Goal: Information Seeking & Learning: Learn about a topic

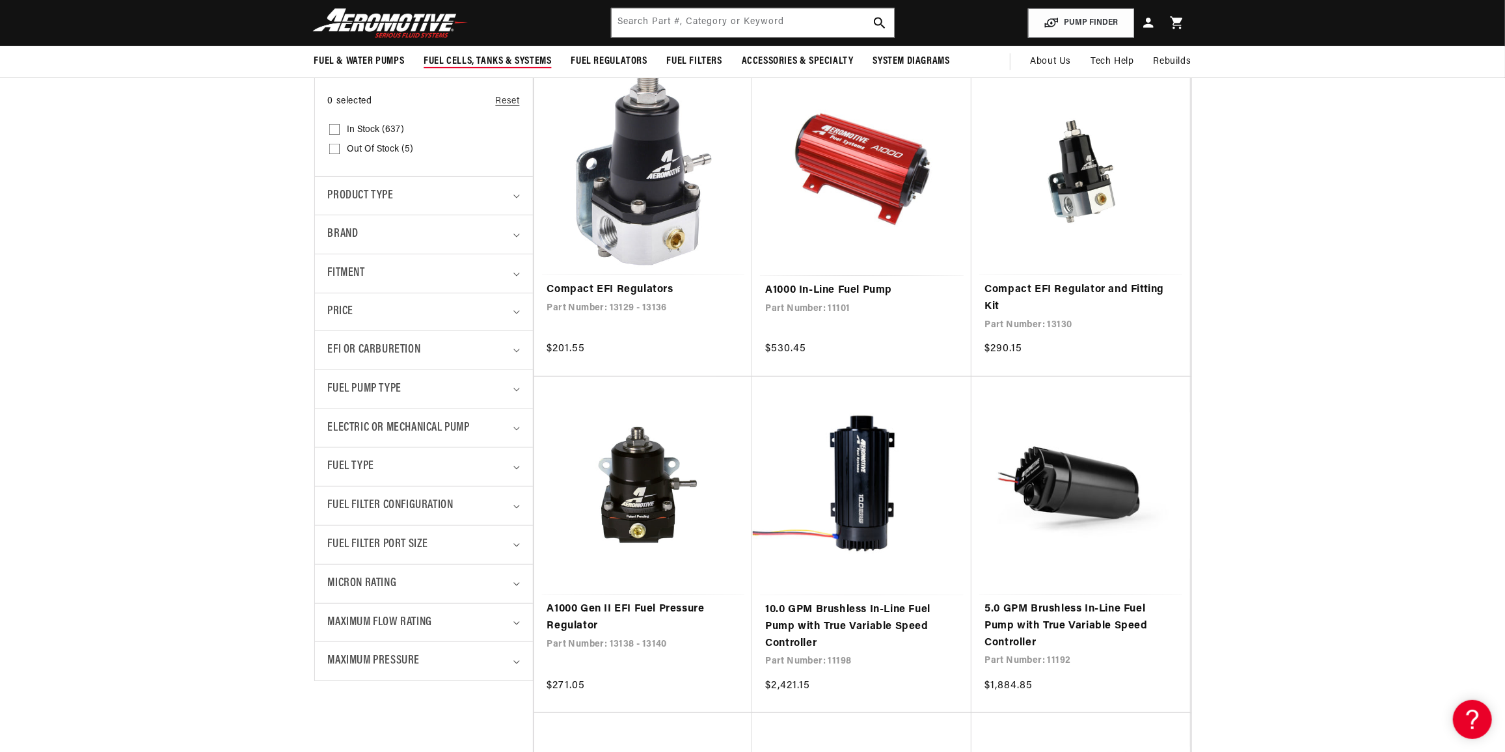
scroll to position [236, 0]
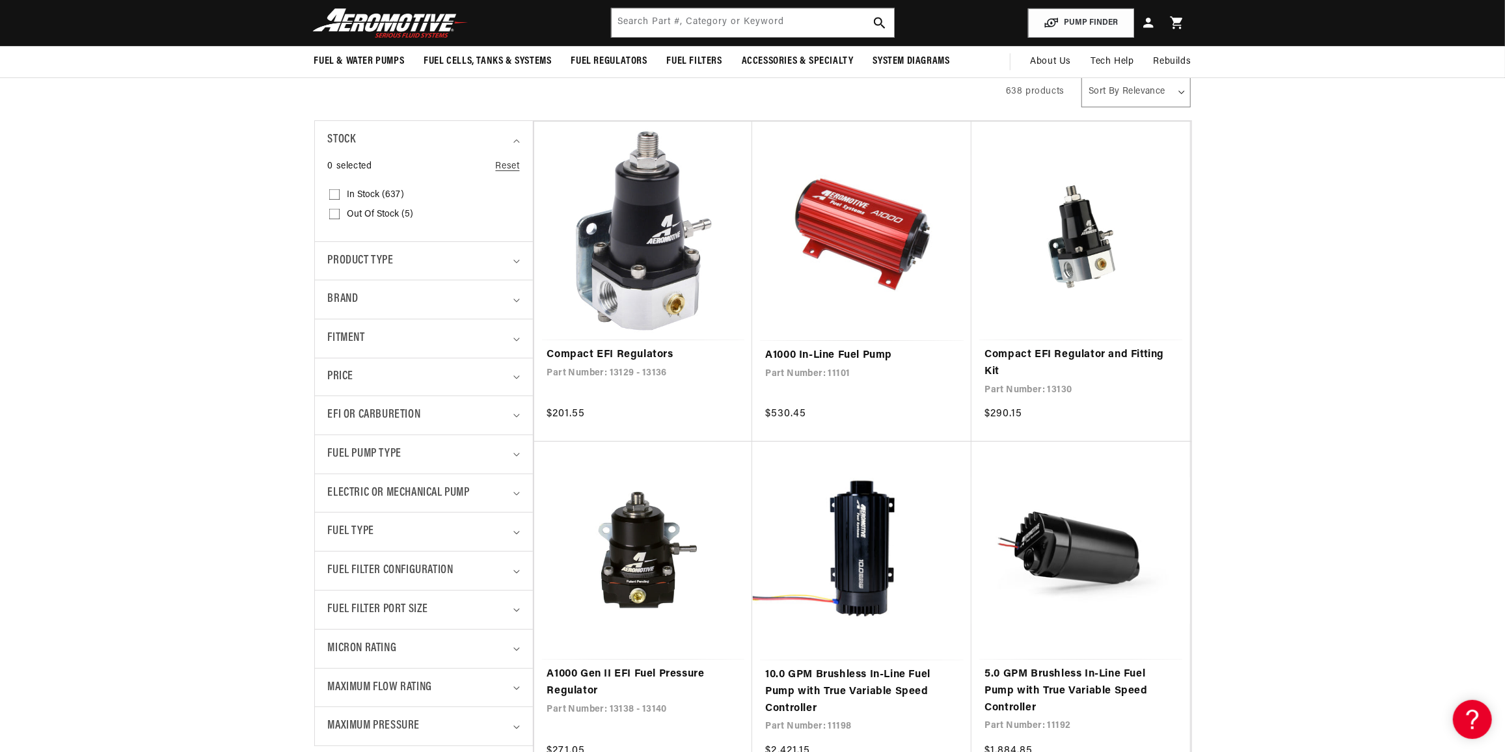
click at [417, 36] on img at bounding box center [390, 23] width 163 height 31
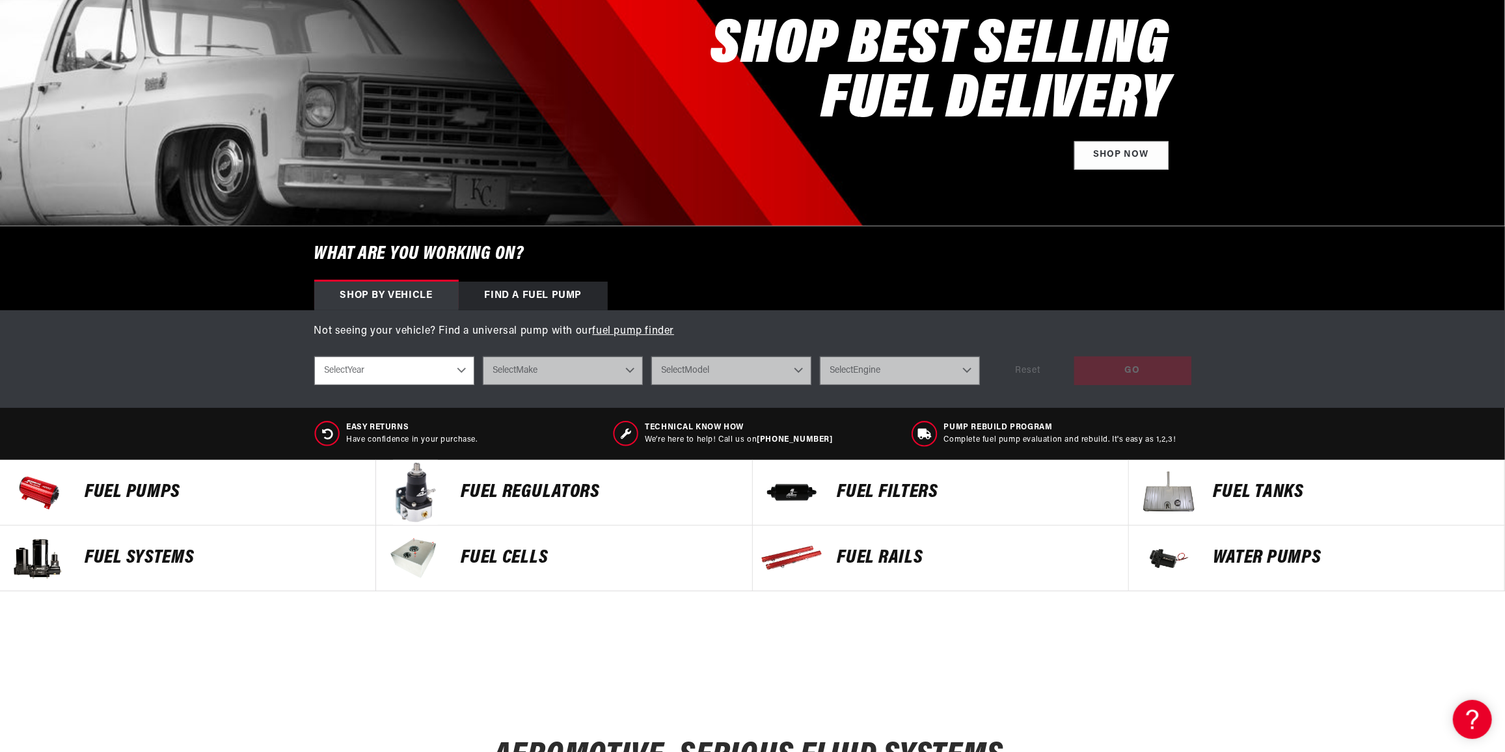
scroll to position [295, 0]
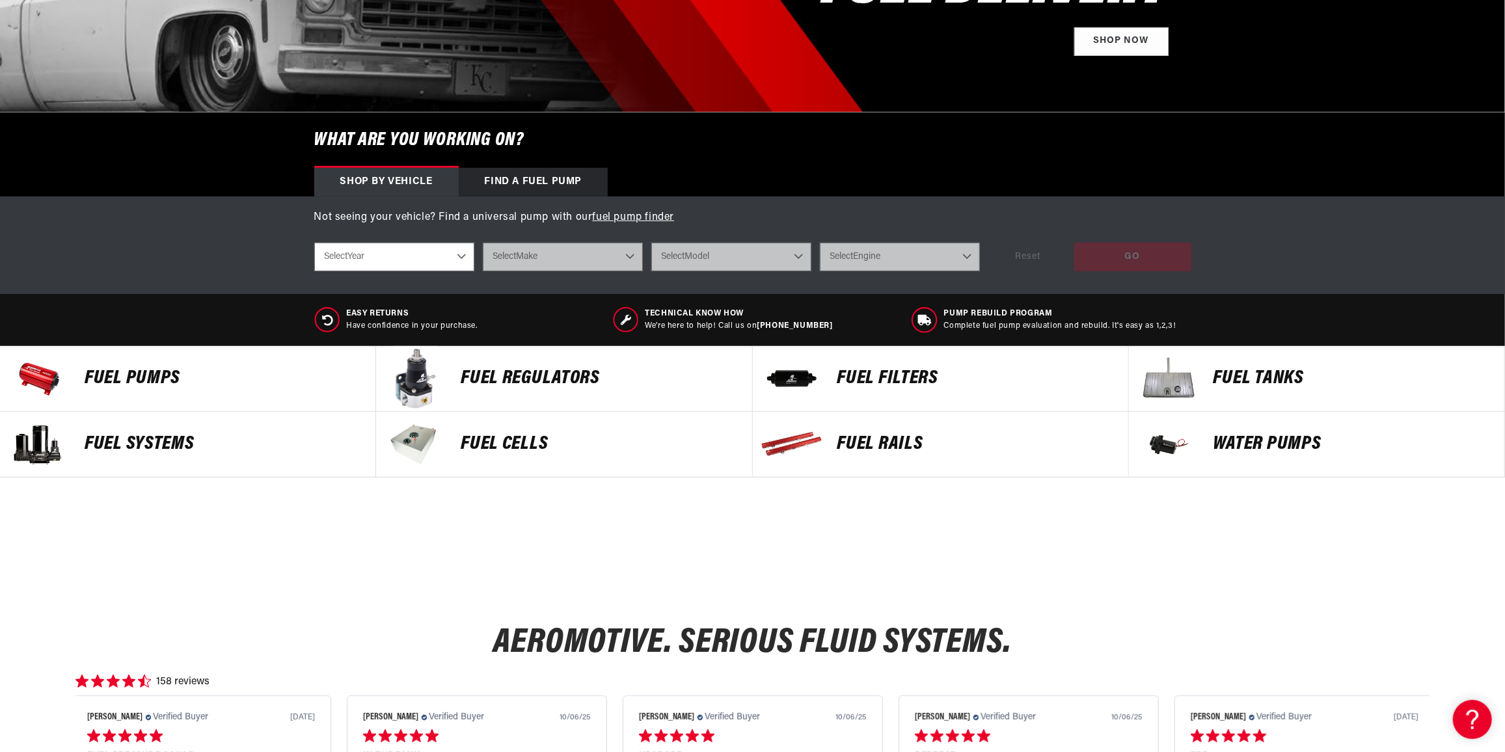
click at [219, 435] on p "Fuel Systems" at bounding box center [224, 445] width 278 height 20
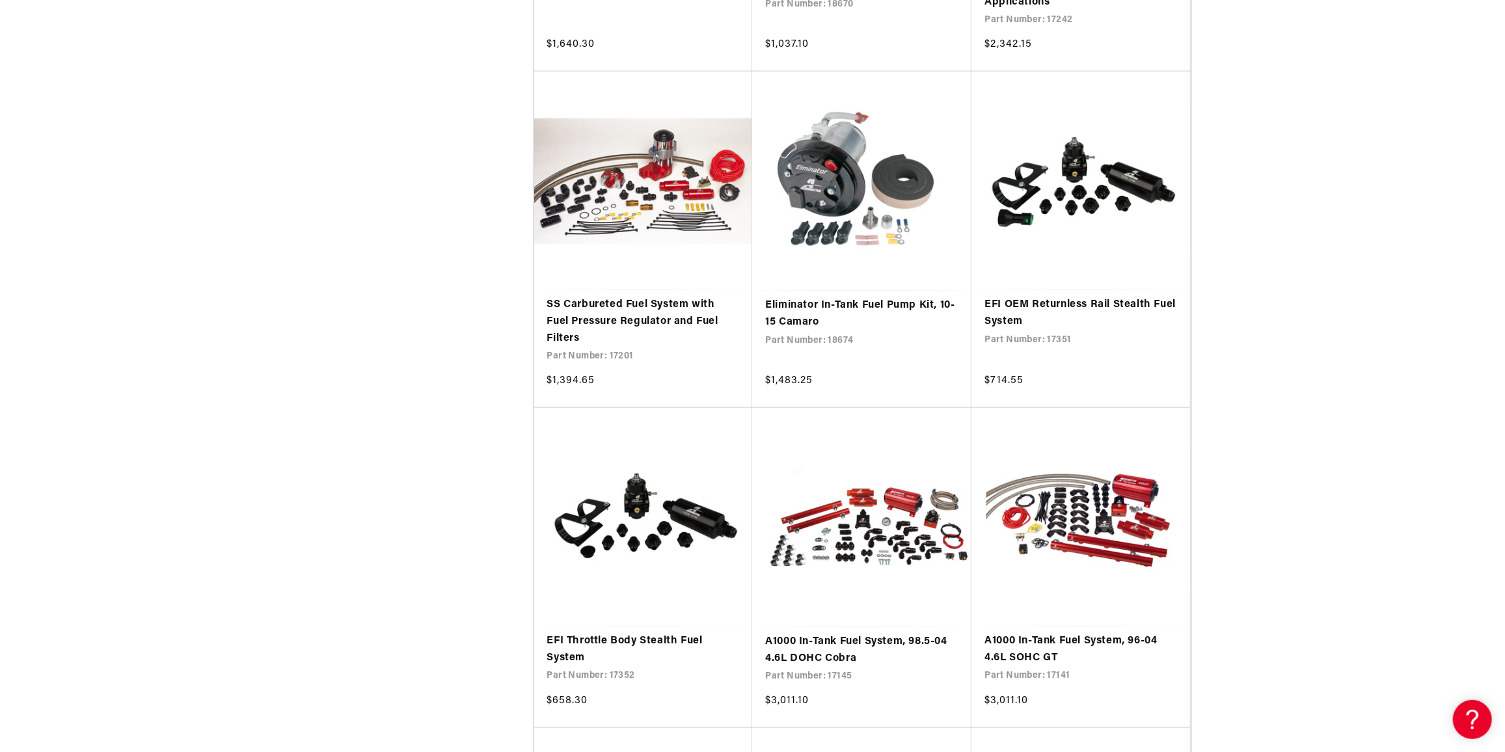
scroll to position [1419, 0]
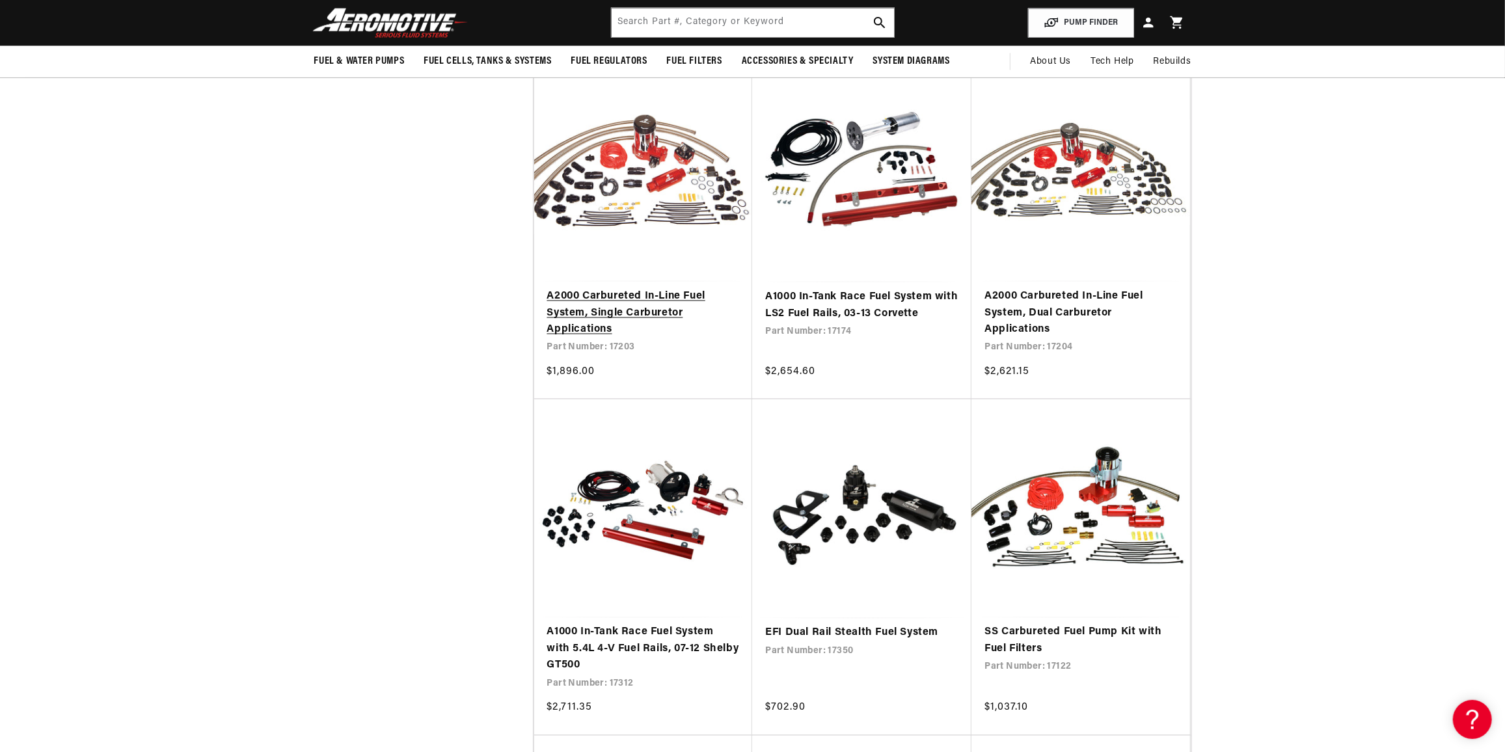
scroll to position [1774, 0]
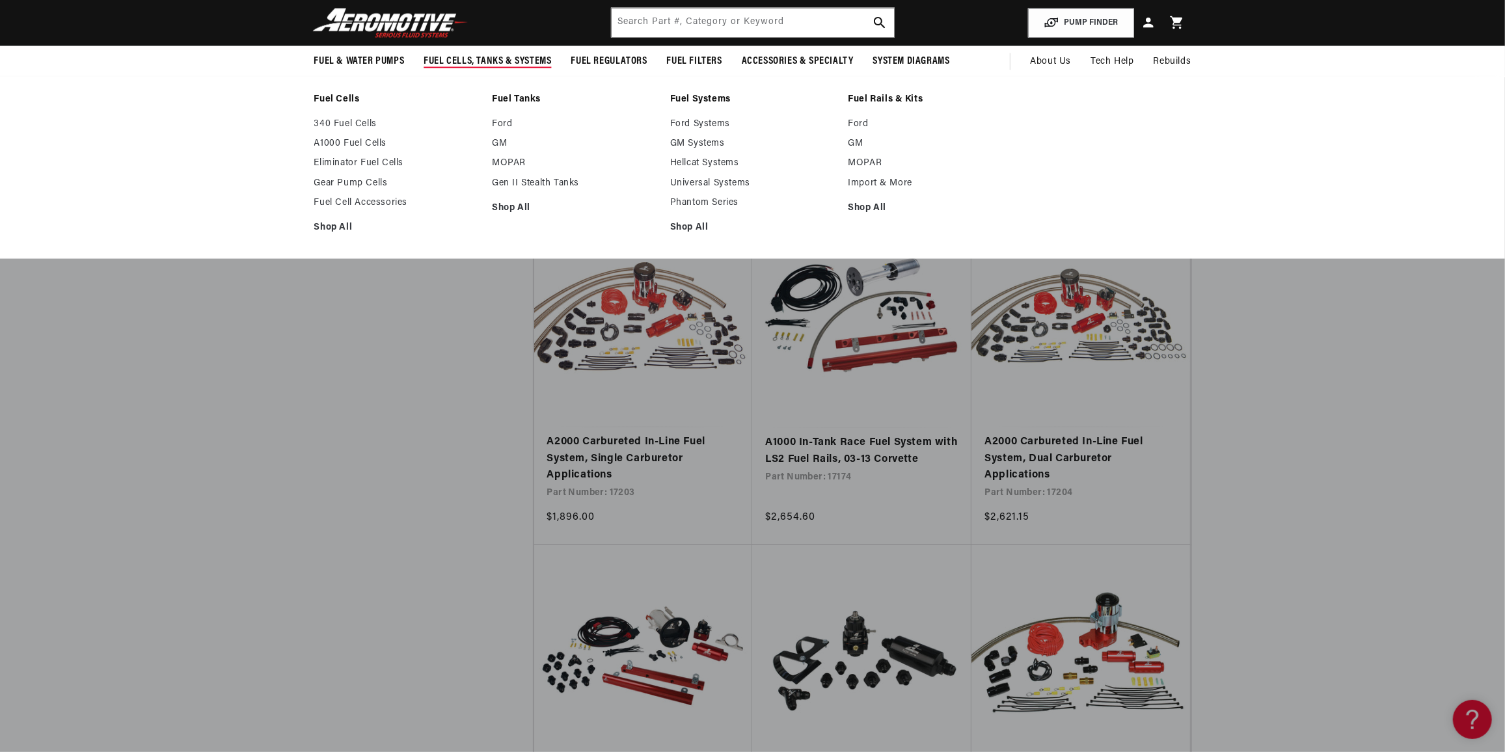
click at [328, 98] on link "Fuel Cells" at bounding box center [396, 100] width 165 height 12
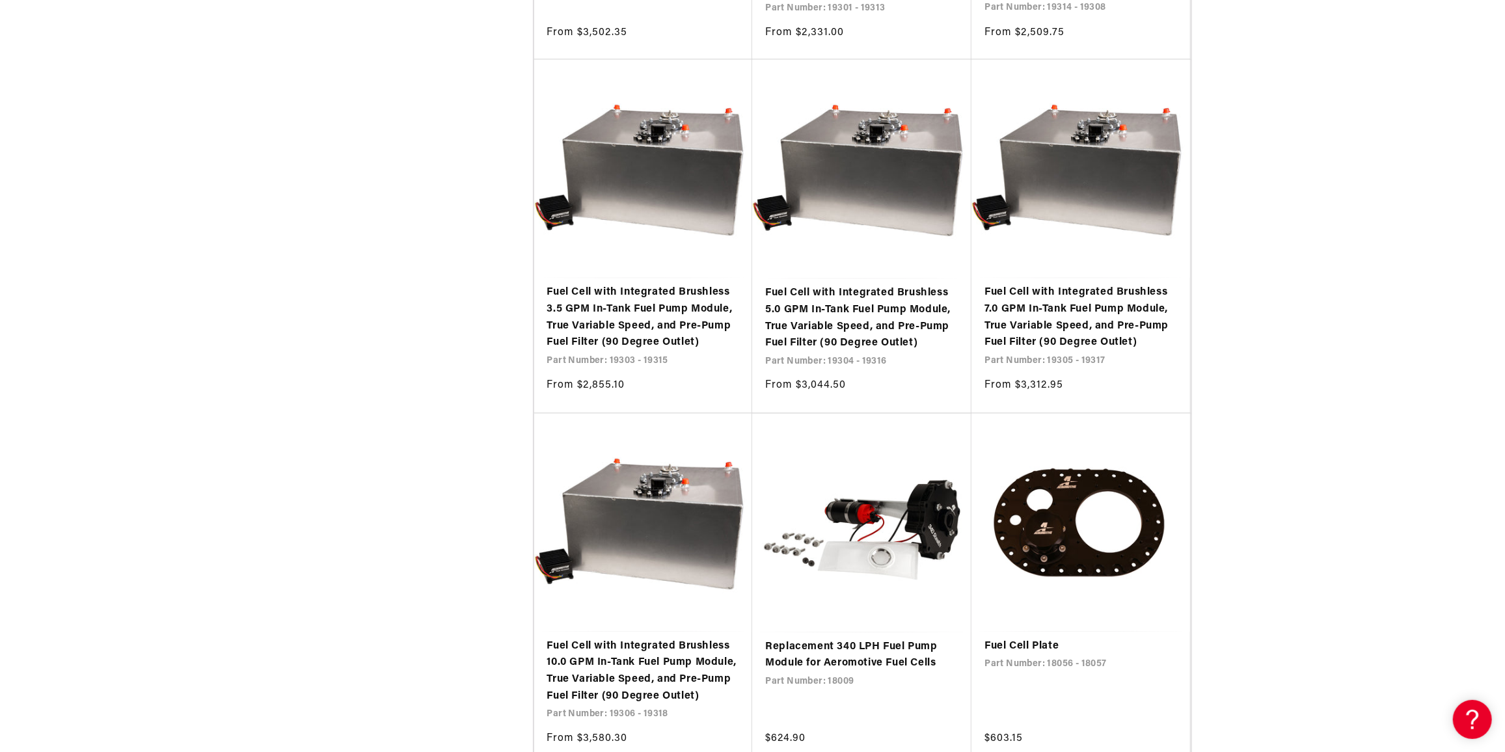
scroll to position [2069, 0]
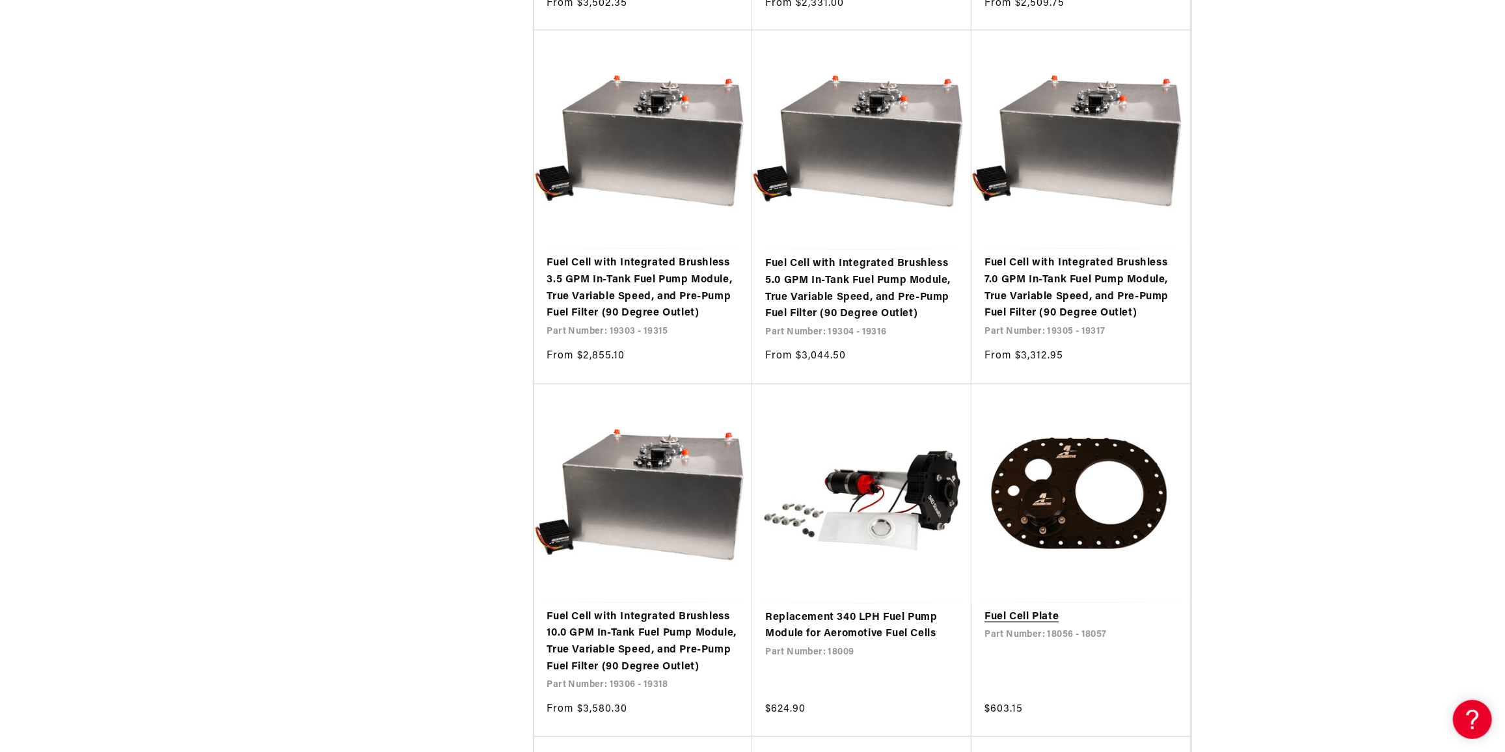
drag, startPoint x: 1034, startPoint y: 451, endPoint x: 1039, endPoint y: 441, distance: 11.1
click at [1034, 610] on link "Fuel Cell Plate" at bounding box center [1080, 618] width 193 height 17
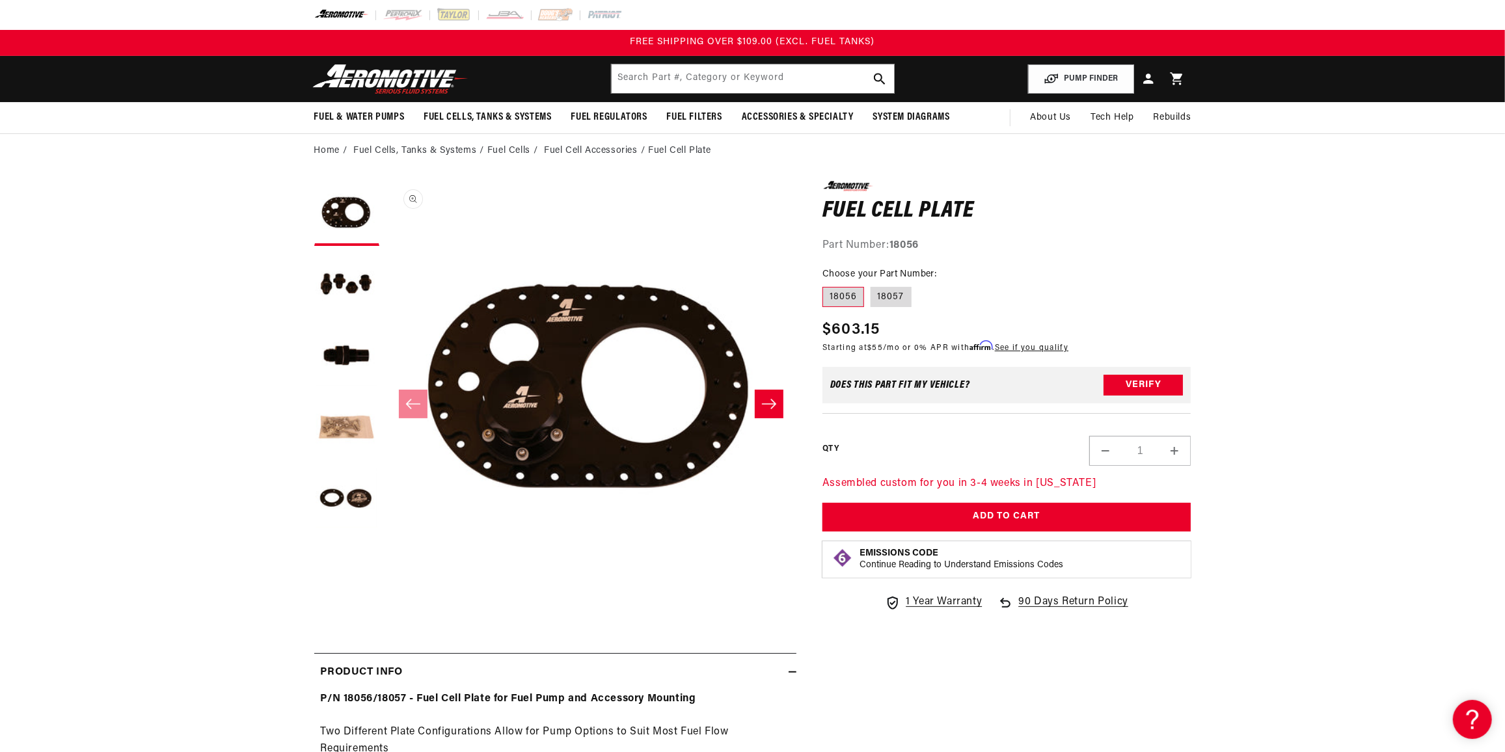
click at [386, 592] on button "Open media 1 in modal" at bounding box center [386, 592] width 0 height 0
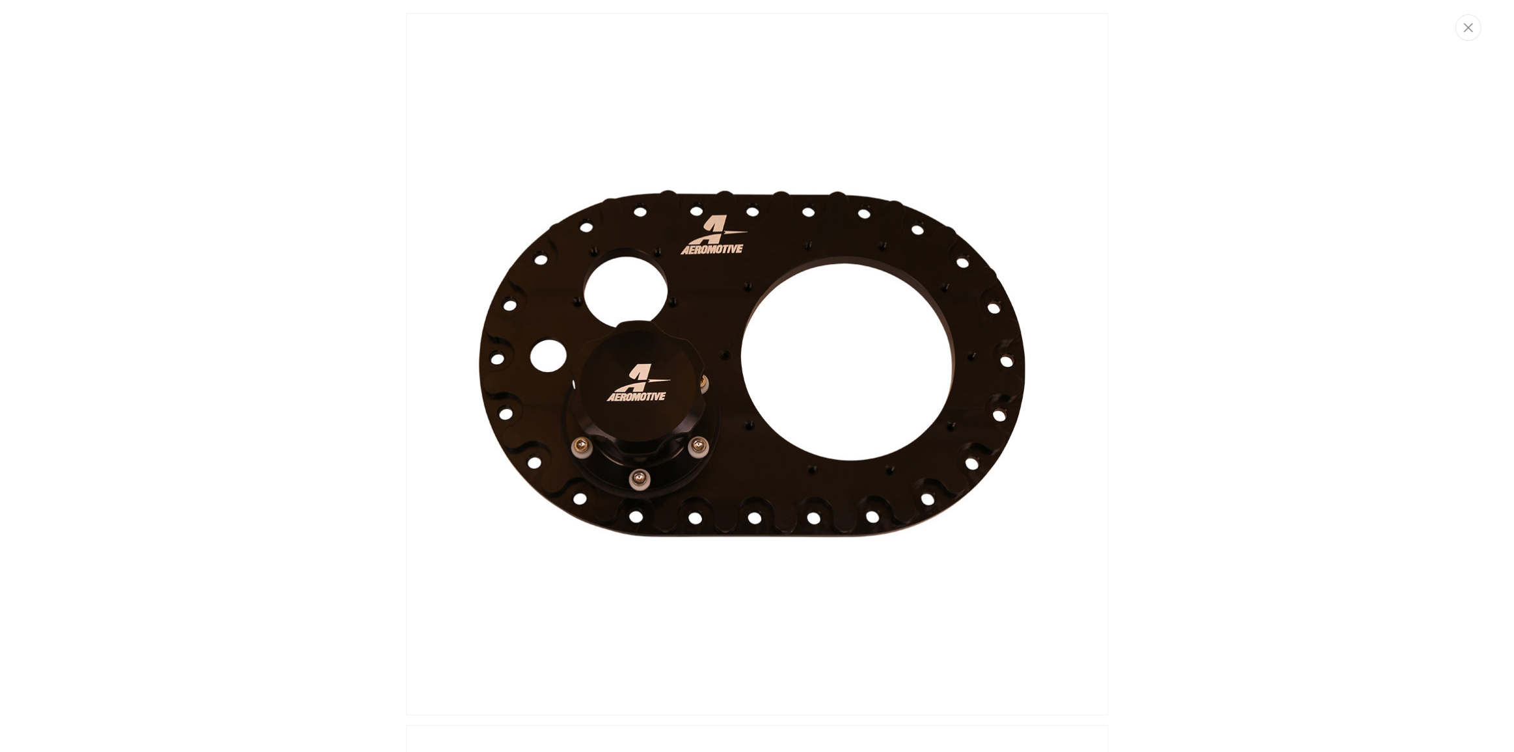
click at [682, 364] on img "Media gallery" at bounding box center [757, 364] width 703 height 703
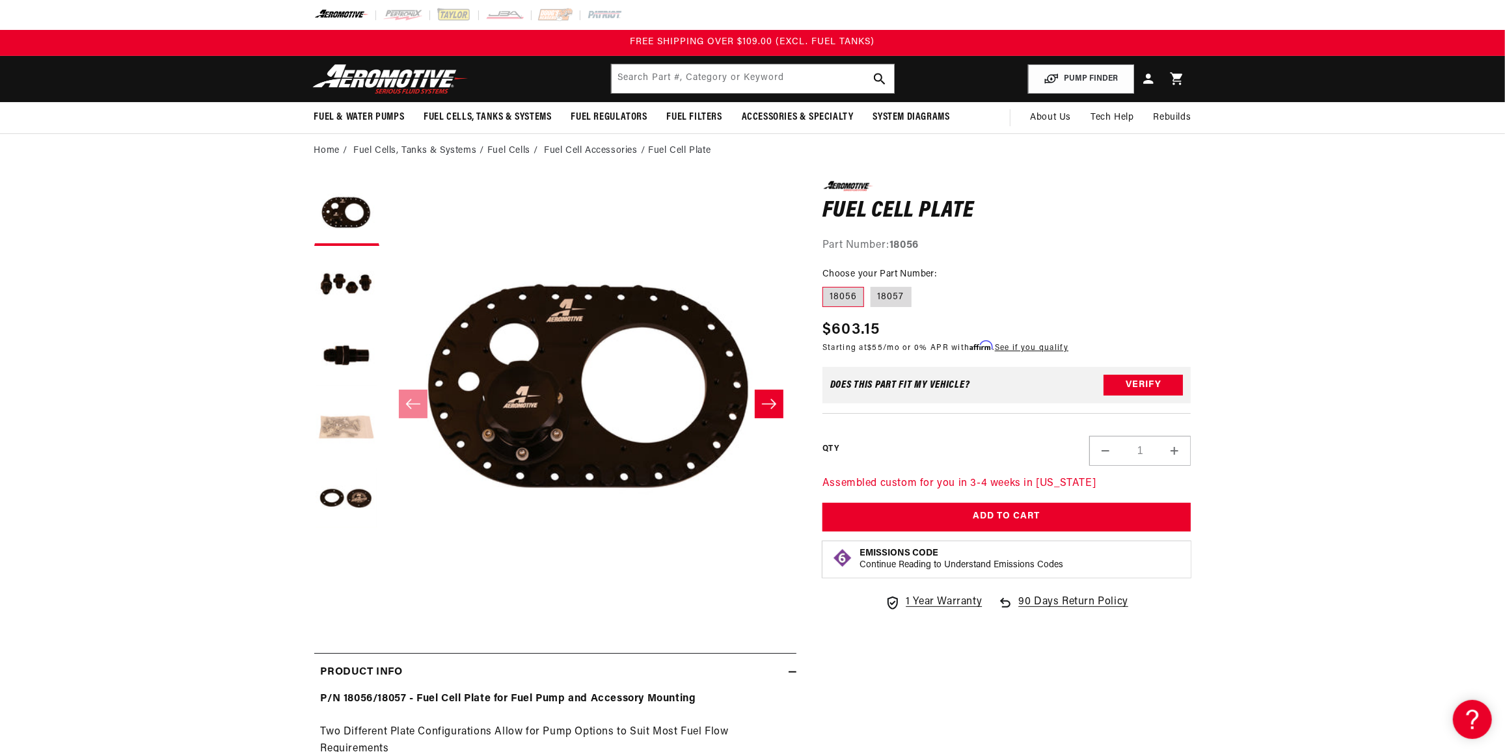
drag, startPoint x: 354, startPoint y: 472, endPoint x: 350, endPoint y: 444, distance: 27.6
click at [355, 469] on button "Load image 5 in gallery view" at bounding box center [346, 499] width 65 height 65
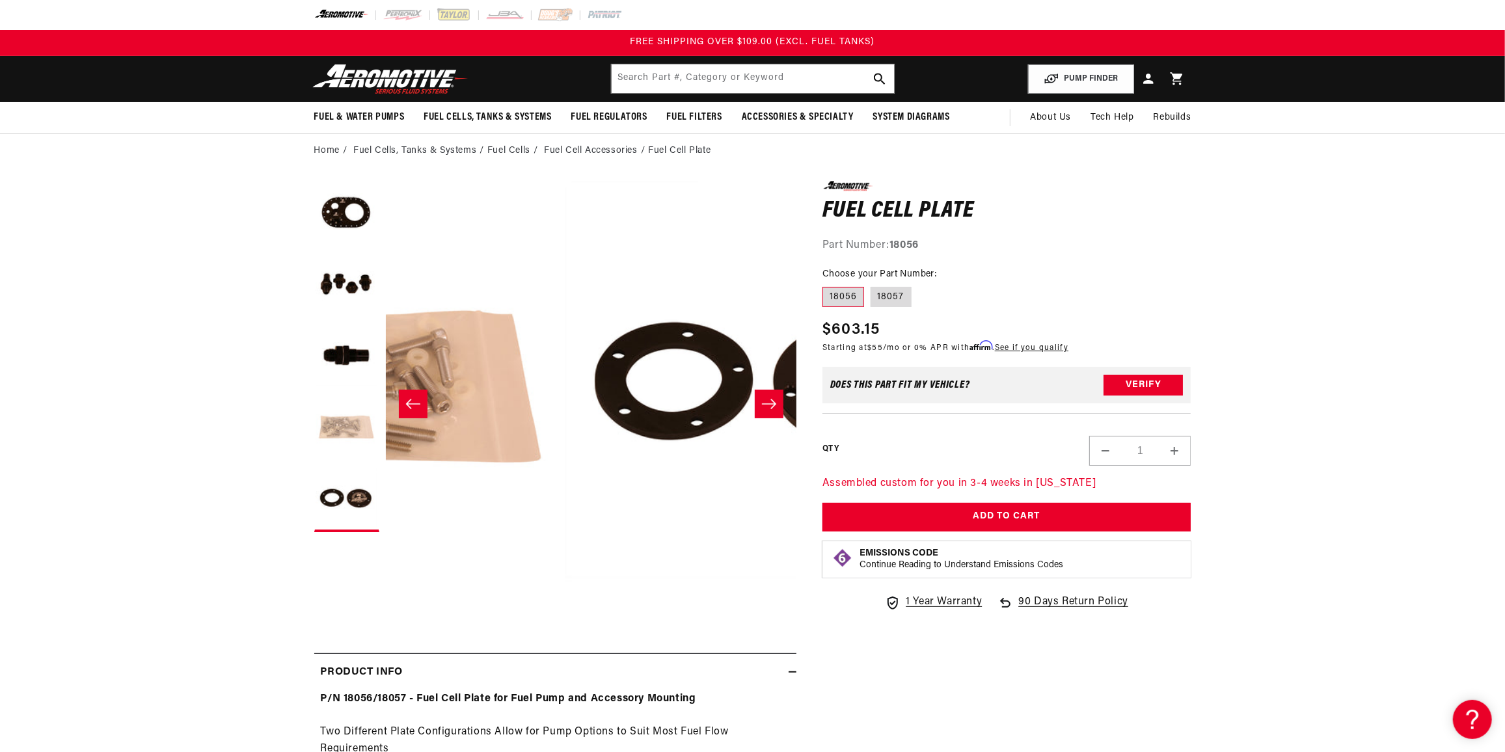
click at [349, 433] on button "Load image 4 in gallery view" at bounding box center [346, 428] width 65 height 65
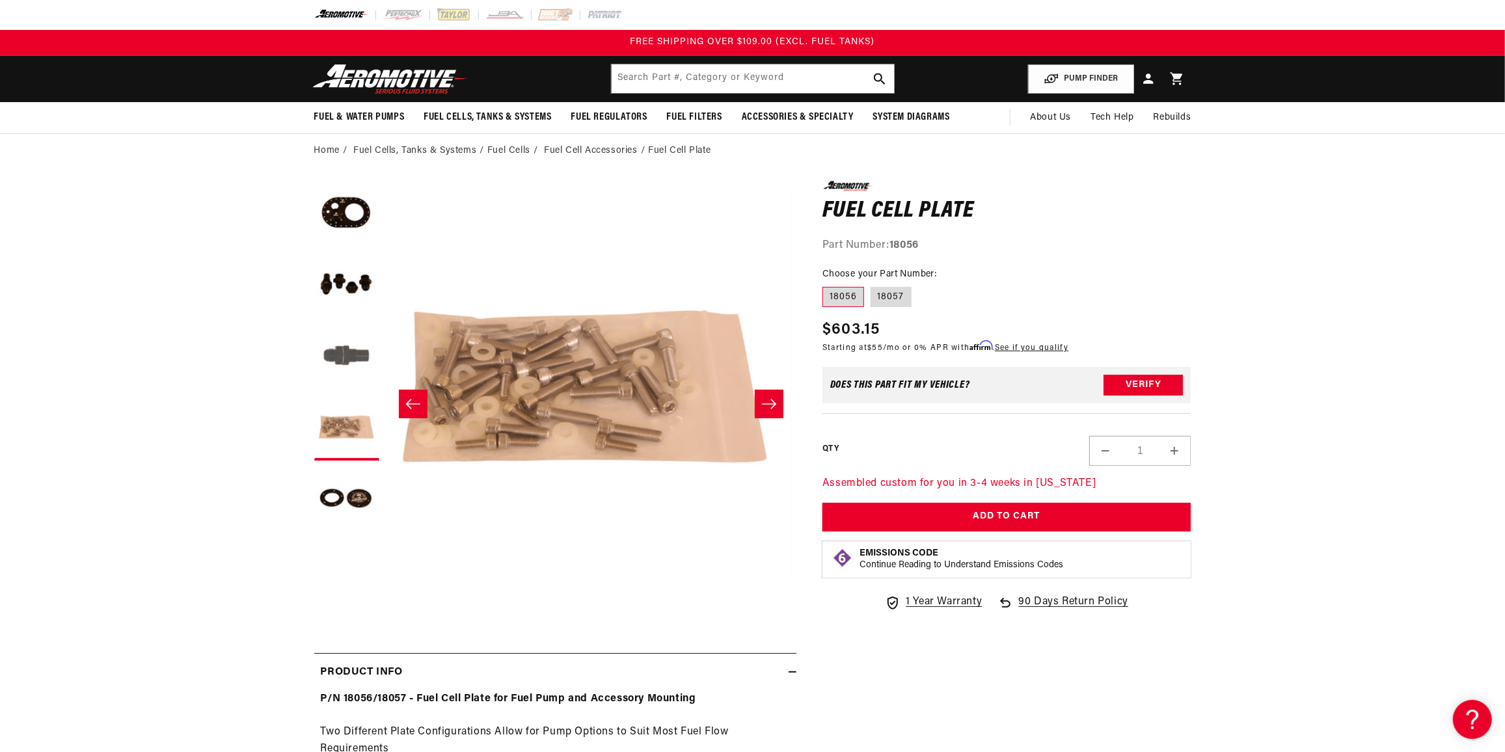
scroll to position [0, 1231]
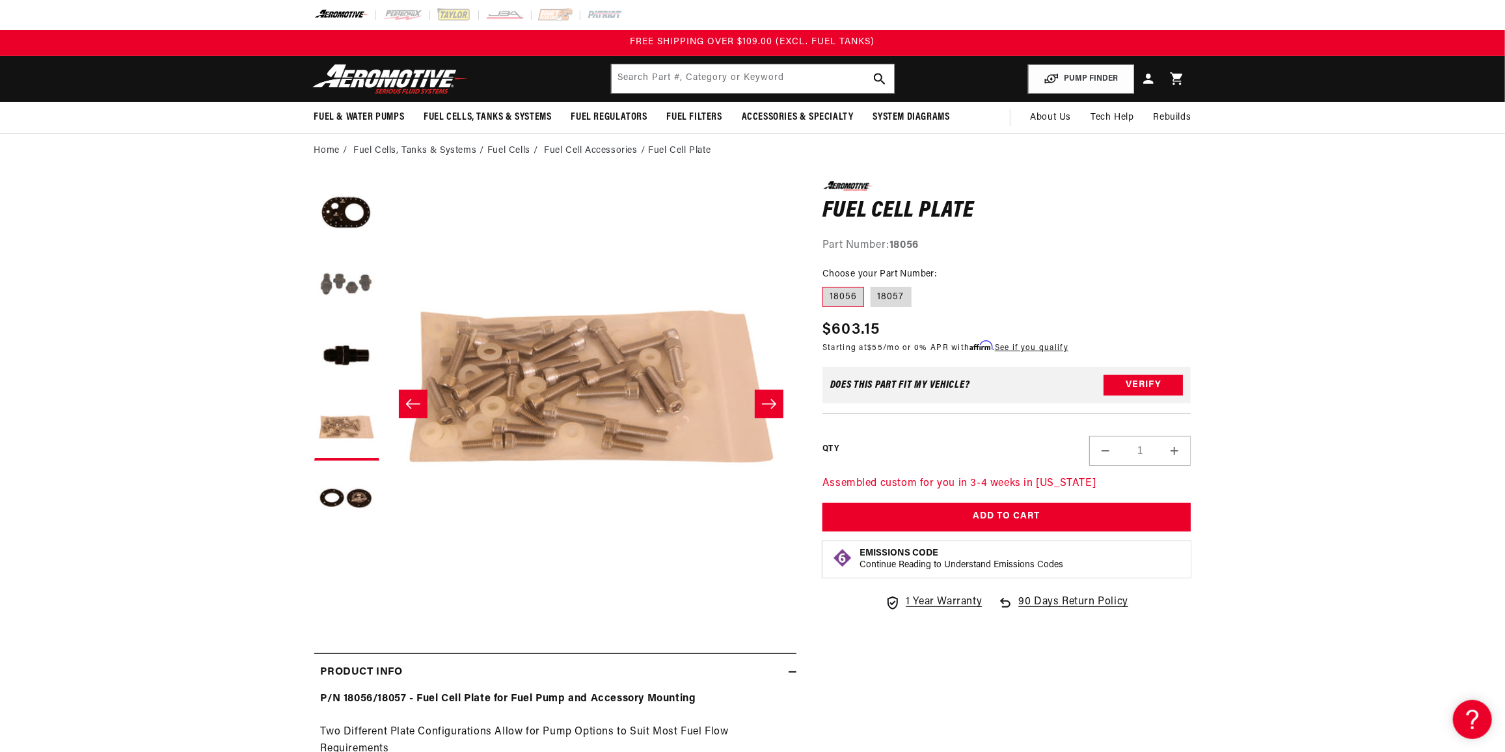
click at [364, 301] on button "Load image 2 in gallery view" at bounding box center [346, 284] width 65 height 65
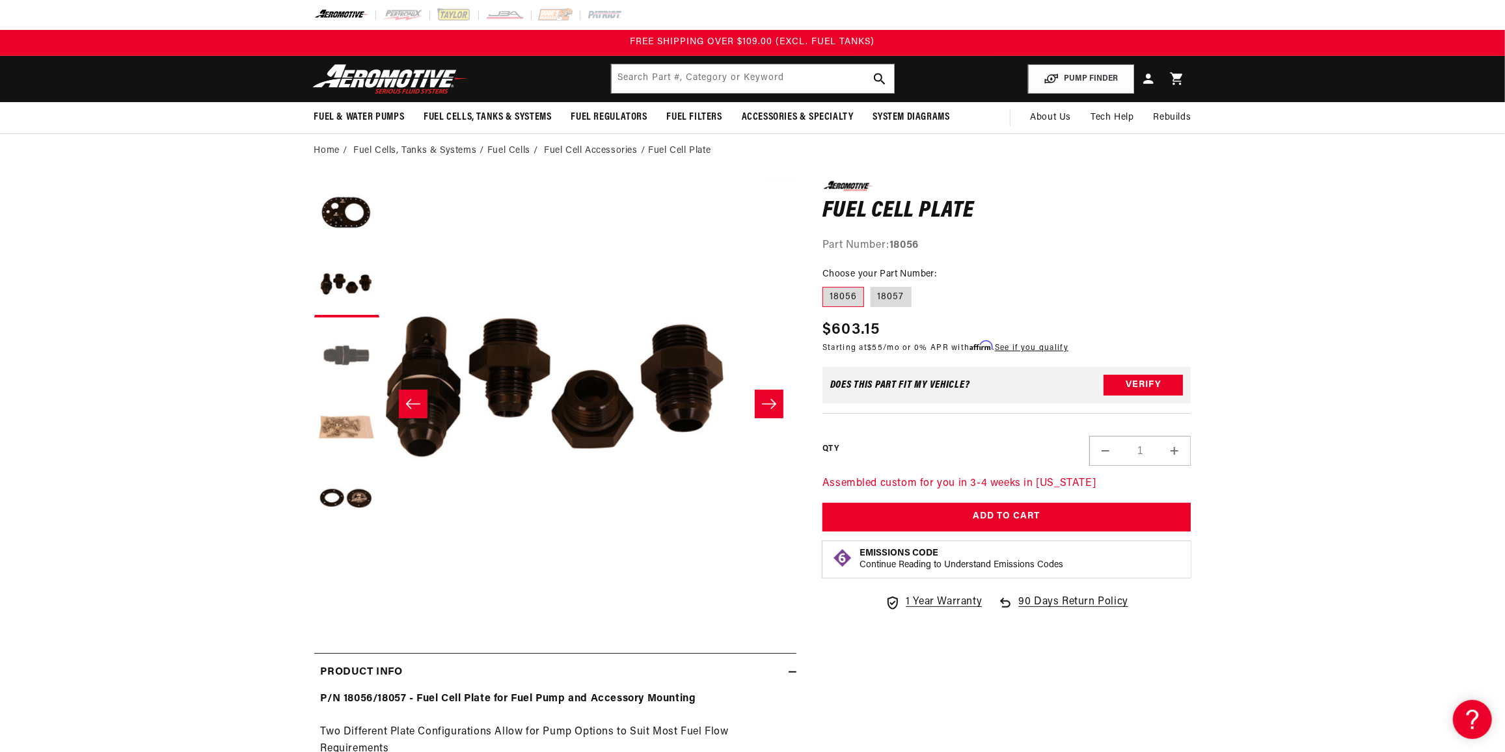
click at [357, 366] on button "Load image 3 in gallery view" at bounding box center [346, 356] width 65 height 65
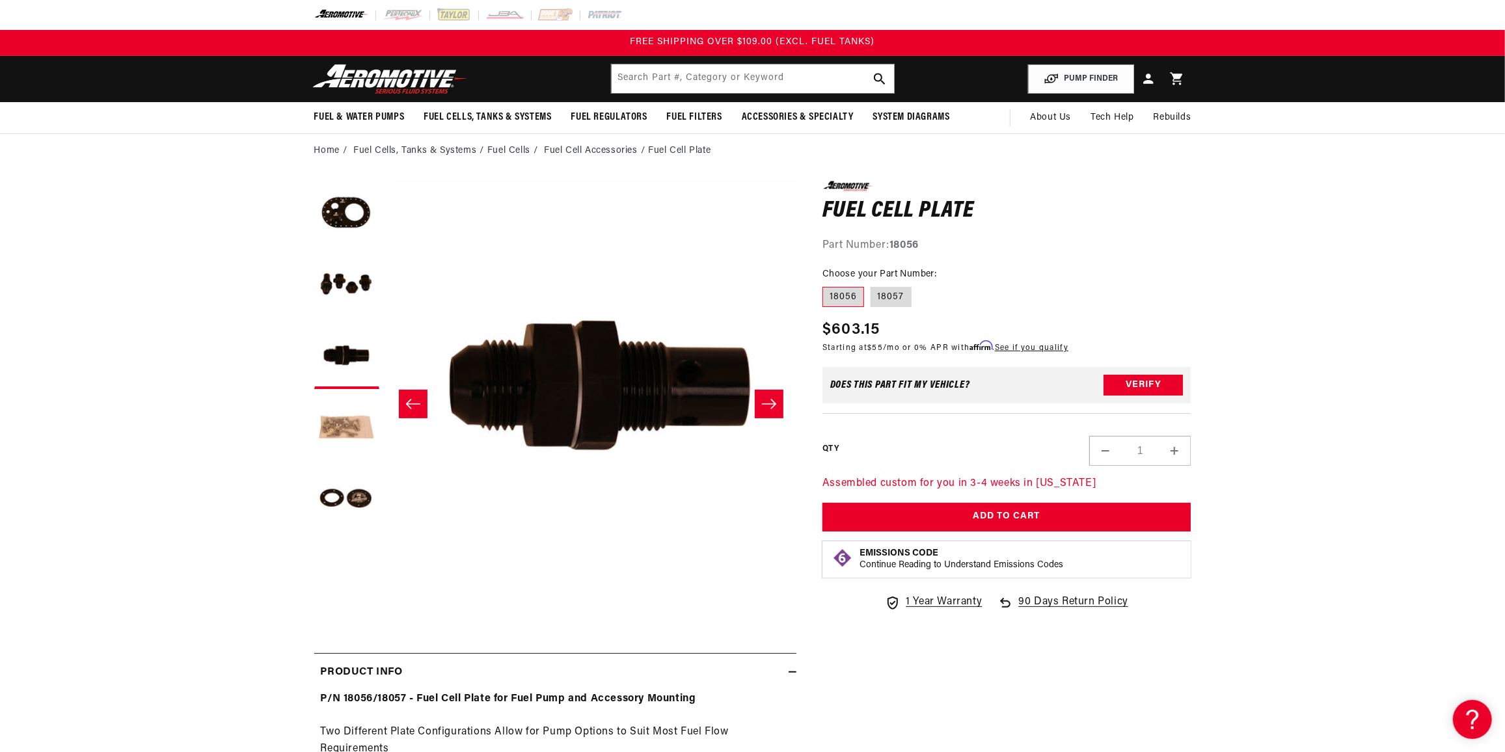
scroll to position [0, 822]
